Goal: Entertainment & Leisure: Browse casually

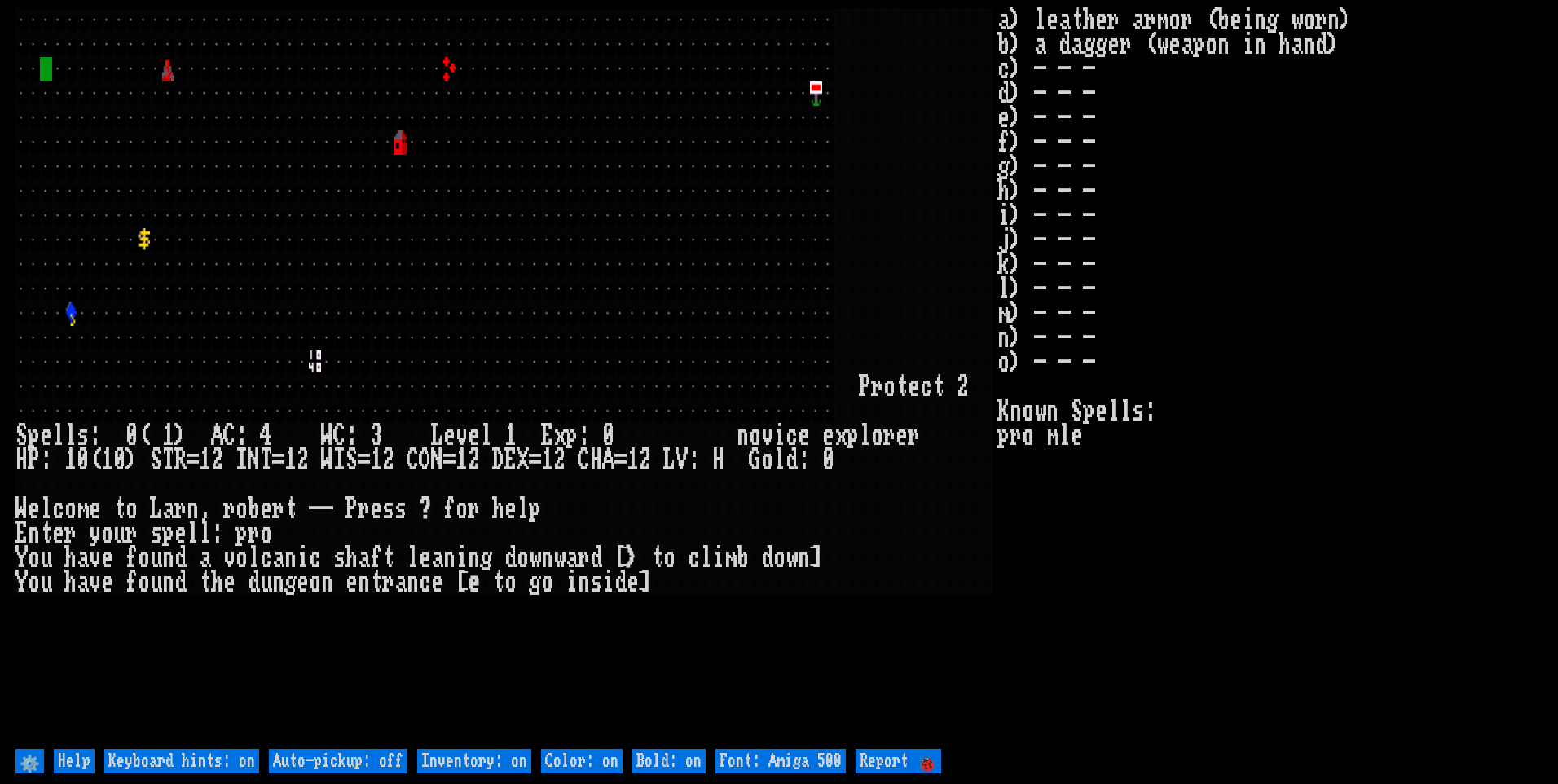
click at [391, 756] on off "Auto-pickup: off" at bounding box center [338, 761] width 138 height 24
type off "Auto-pickup: on"
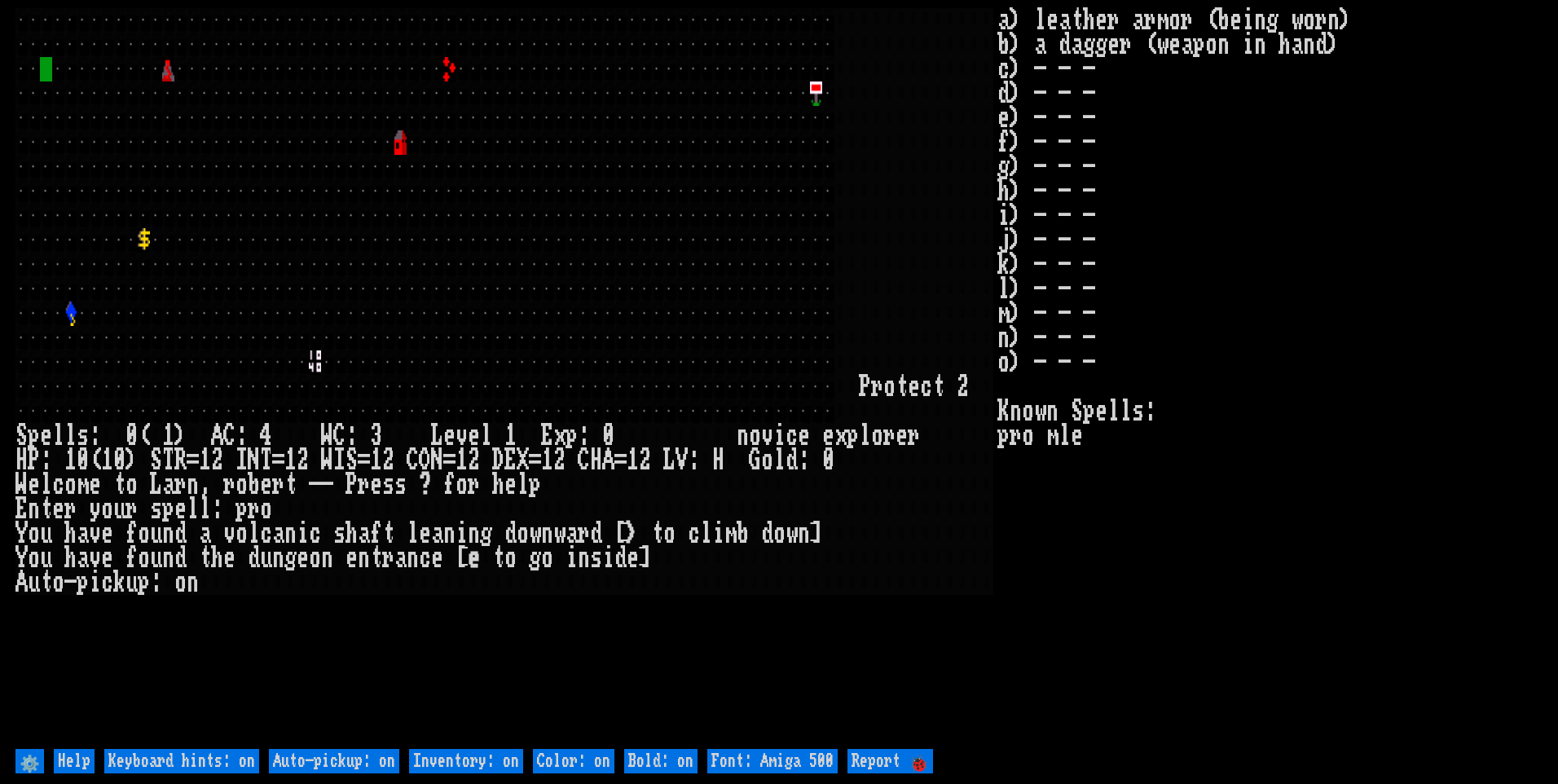
click at [520, 764] on on "Inventory: on" at bounding box center [465, 761] width 114 height 24
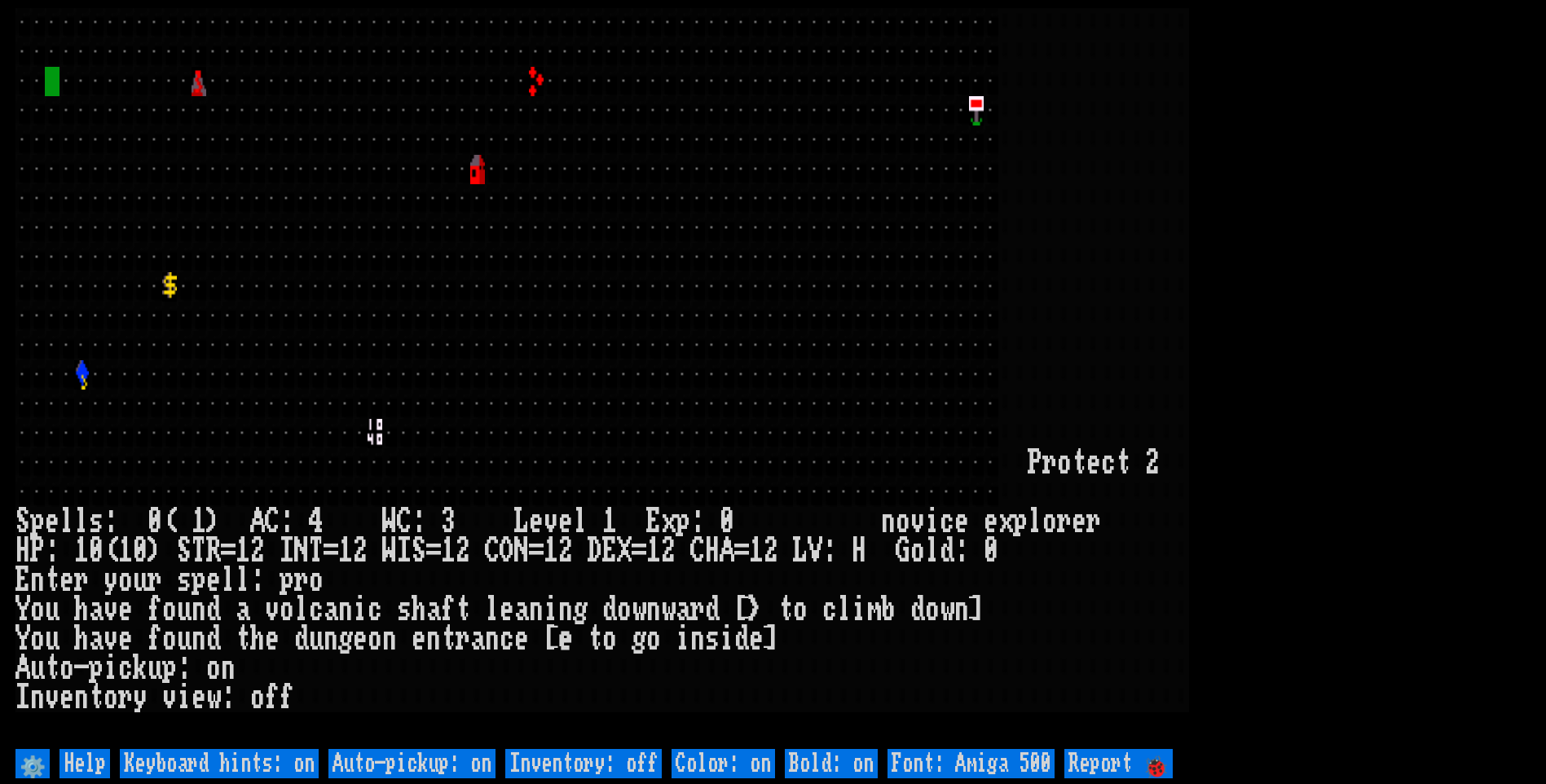
click at [1019, 766] on 500 "Font: Amiga 500" at bounding box center [971, 763] width 167 height 29
type 500 "Font: Amiga 1200"
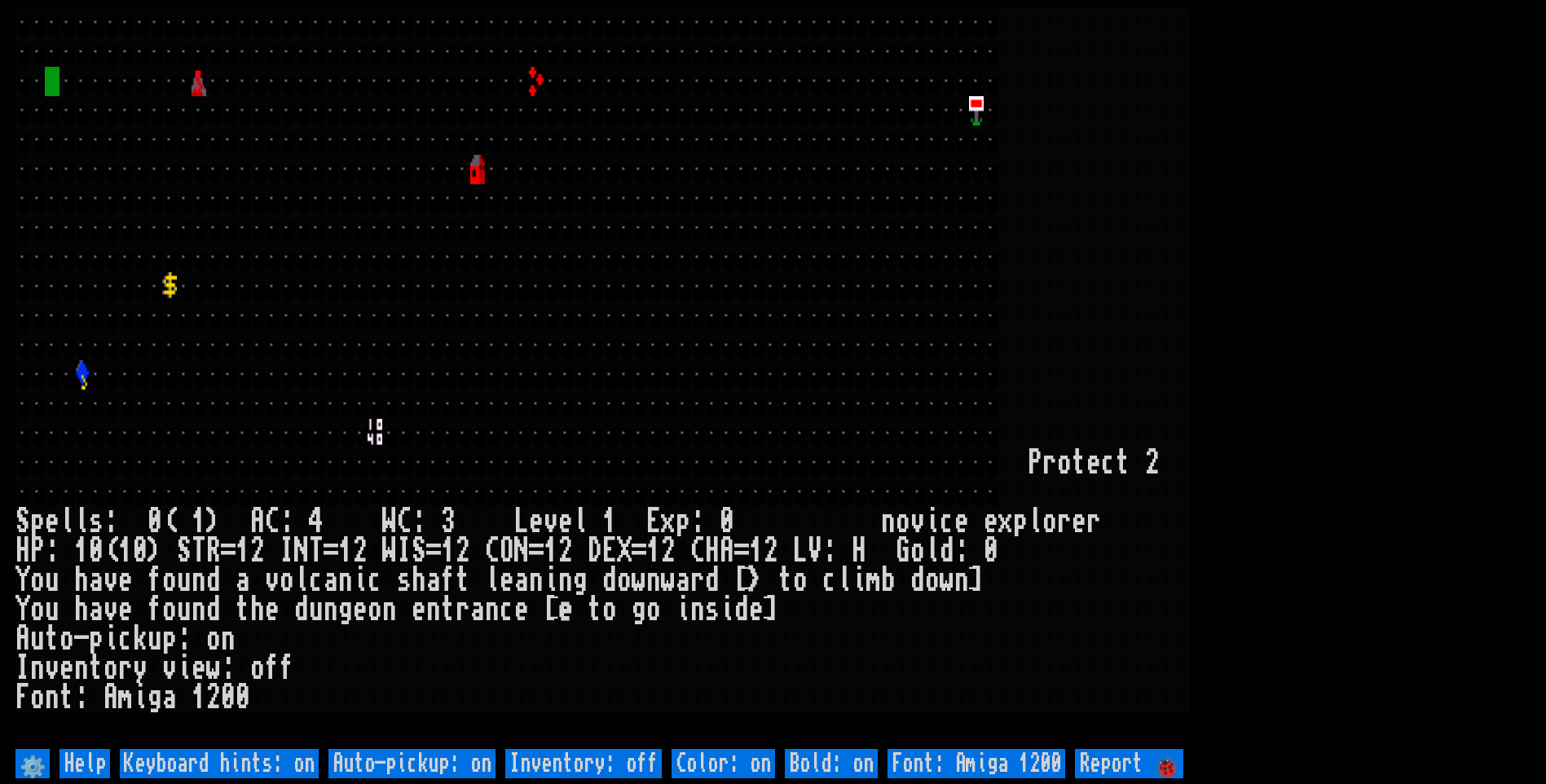
click at [1420, 210] on larn at bounding box center [772, 377] width 1515 height 737
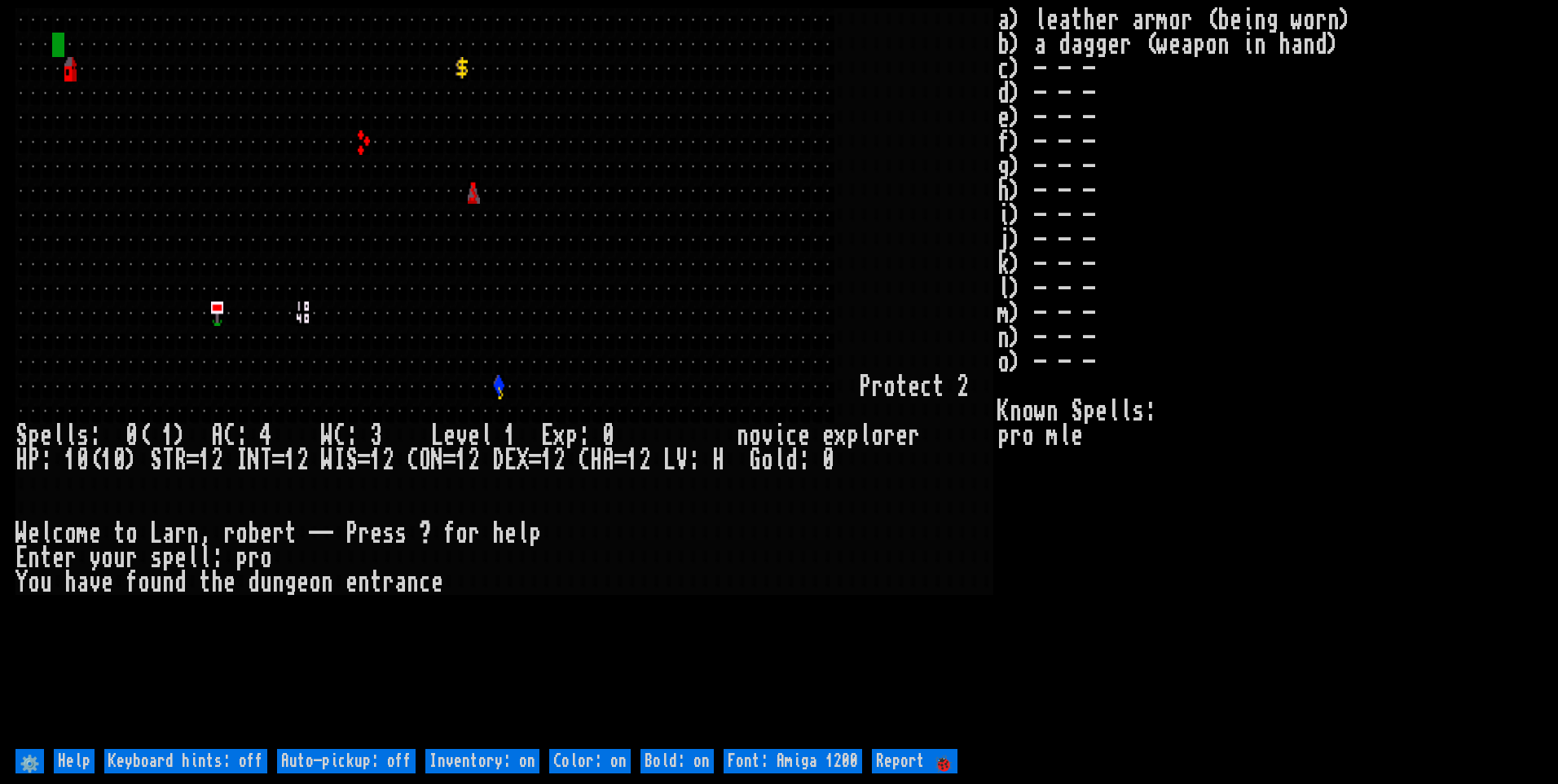
click at [388, 756] on off "Auto-pickup: off" at bounding box center [346, 761] width 138 height 24
type off "Auto-pickup: on"
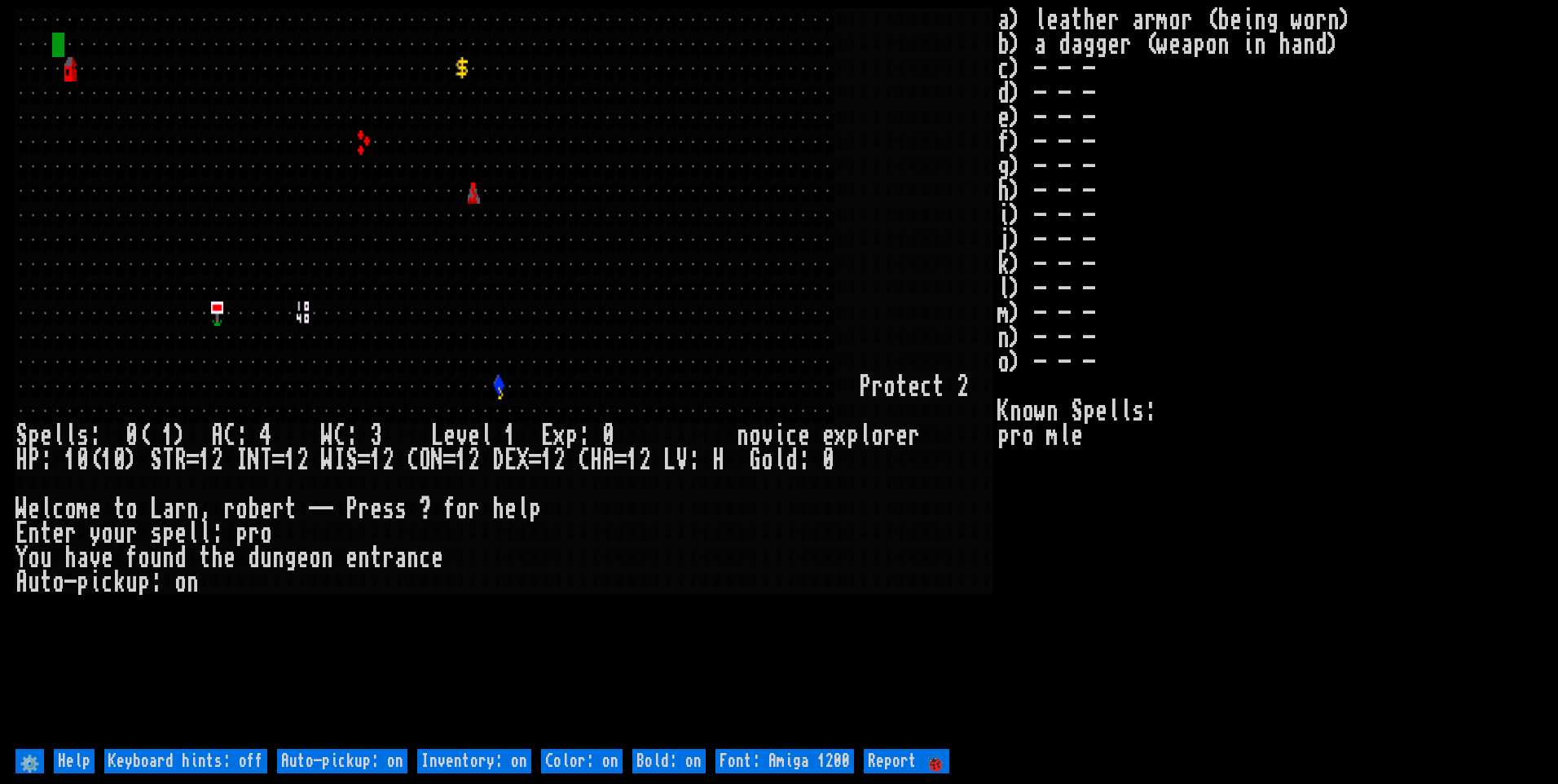
click at [469, 770] on on "Inventory: on" at bounding box center [474, 761] width 114 height 24
type on "Inventory: off"
